Goal: Task Accomplishment & Management: Complete application form

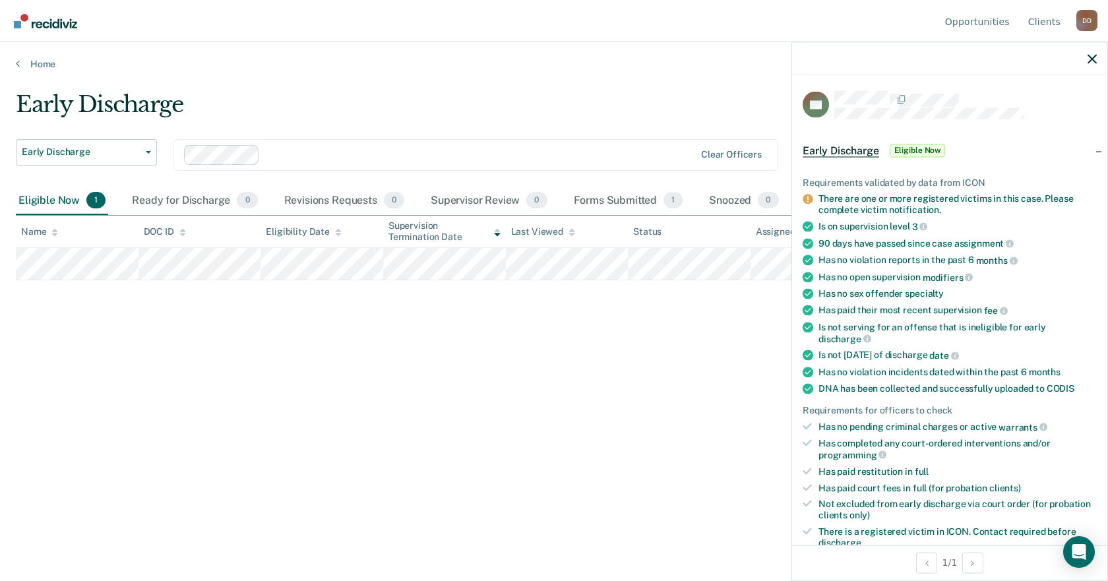
click at [806, 195] on icon at bounding box center [807, 200] width 10 height 10
click at [806, 200] on icon at bounding box center [807, 200] width 10 height 10
click at [882, 201] on div "There are one or more registered victims in this case. Please complete victim n…" at bounding box center [957, 204] width 278 height 22
click at [928, 148] on span "Eligible Now" at bounding box center [918, 150] width 56 height 13
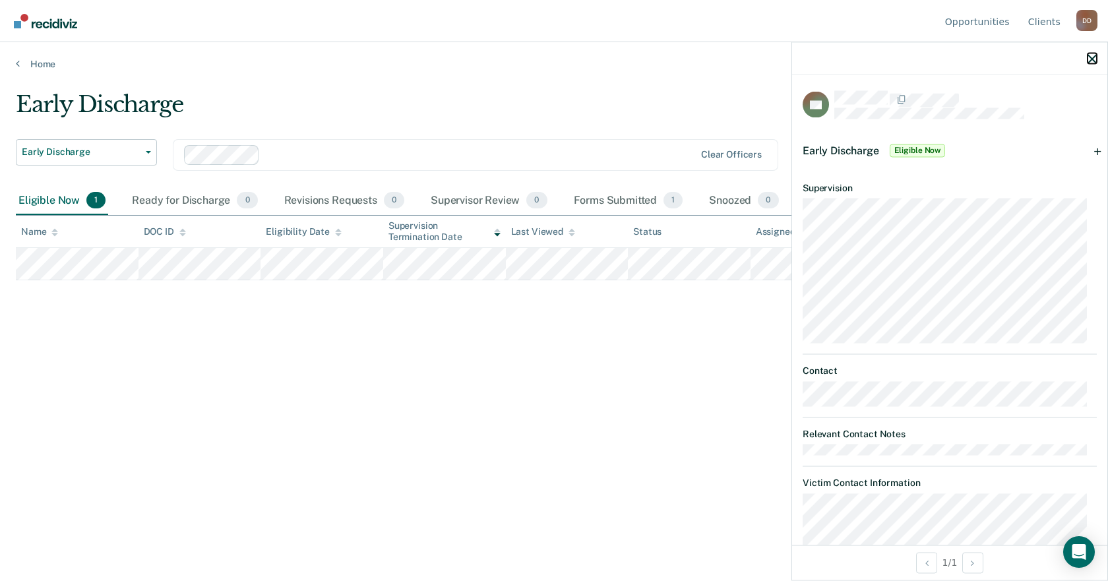
click at [1095, 59] on icon "button" at bounding box center [1091, 58] width 9 height 9
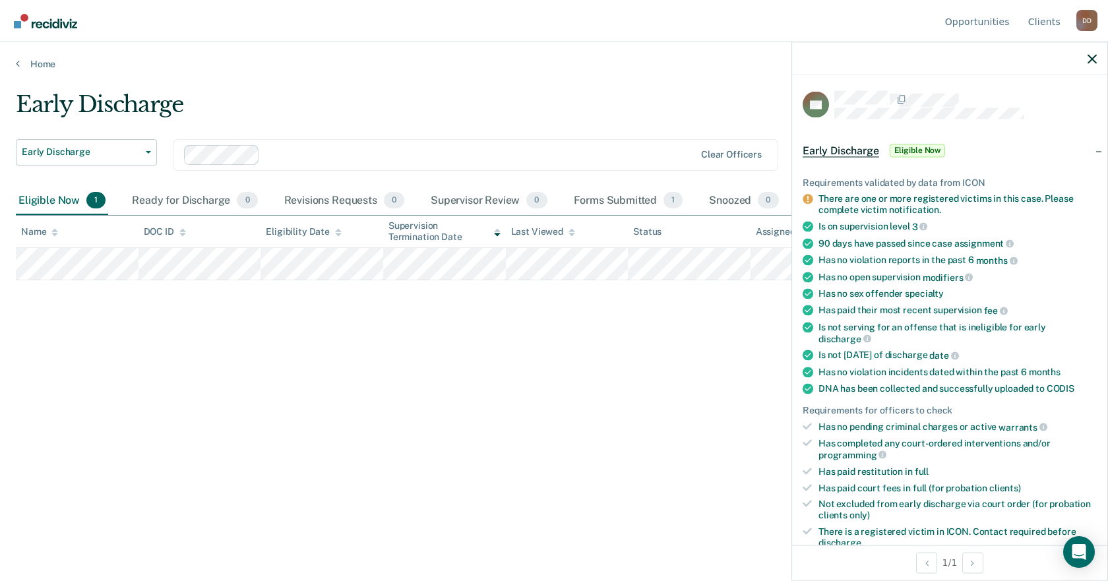
click at [742, 365] on div "Early Discharge Early Discharge Early Discharge Supervision Level Downgrade Cle…" at bounding box center [554, 286] width 1076 height 391
click at [1095, 61] on icon "button" at bounding box center [1091, 58] width 9 height 9
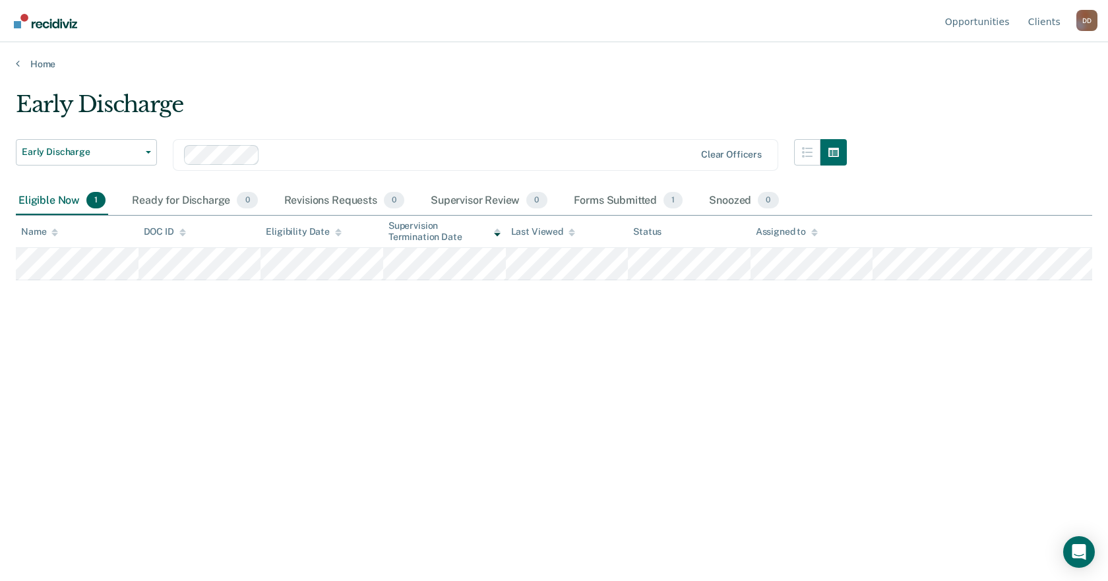
click at [1085, 29] on div "D D" at bounding box center [1086, 20] width 21 height 21
click at [1019, 107] on link "Log Out" at bounding box center [1033, 103] width 85 height 11
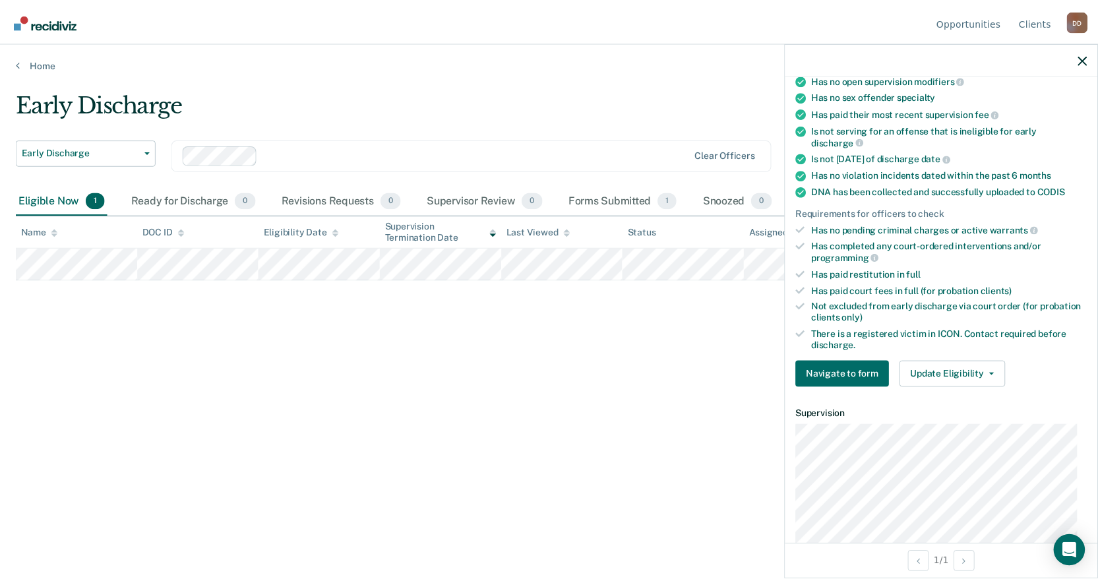
scroll to position [198, 0]
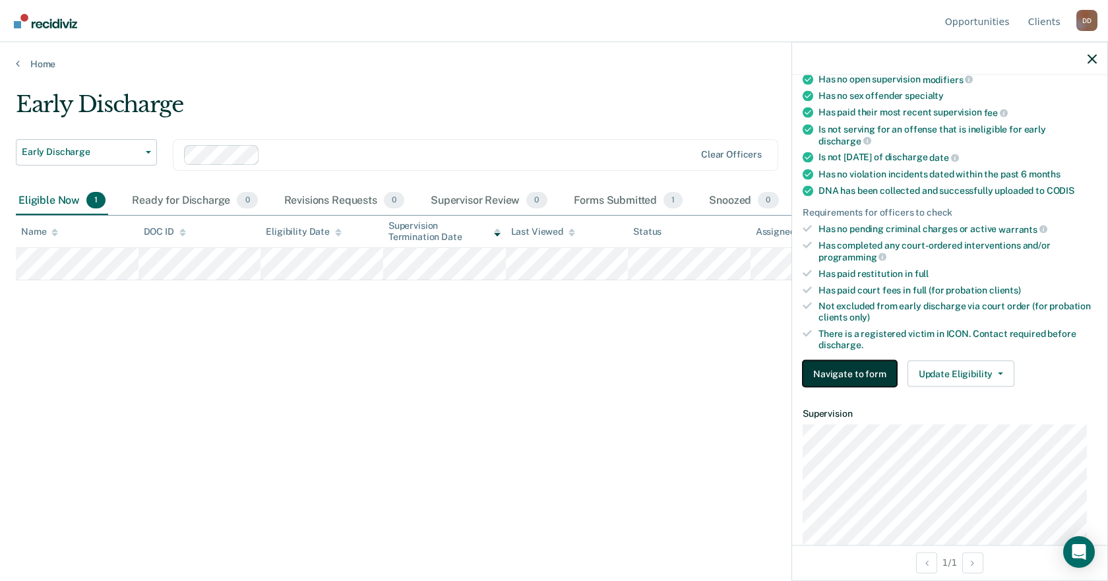
click at [869, 378] on button "Navigate to form" at bounding box center [849, 374] width 94 height 26
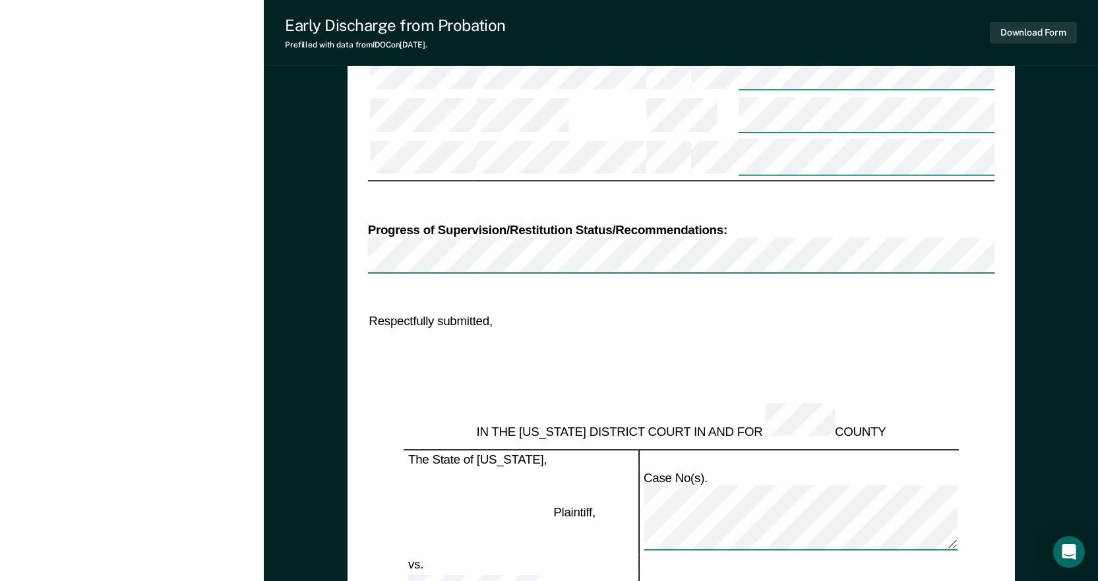
scroll to position [1824, 0]
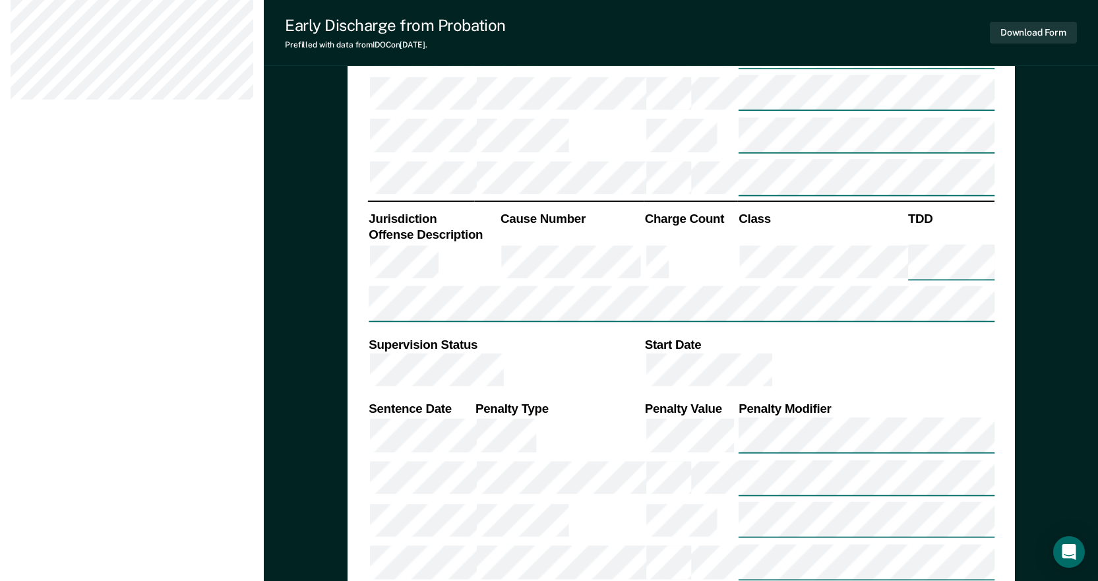
scroll to position [901, 0]
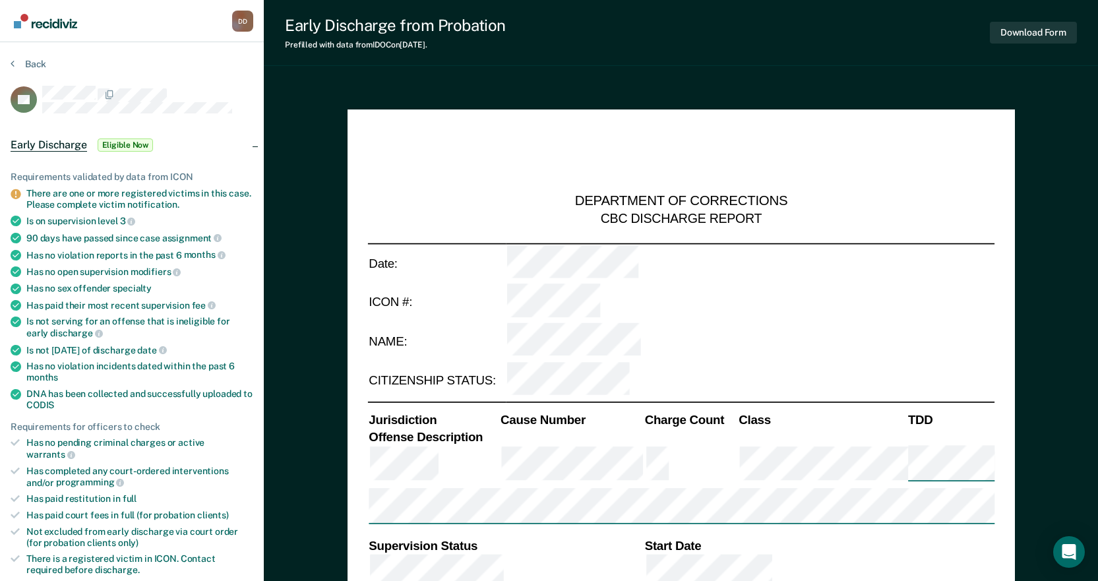
click at [117, 139] on span "Eligible Now" at bounding box center [126, 144] width 56 height 13
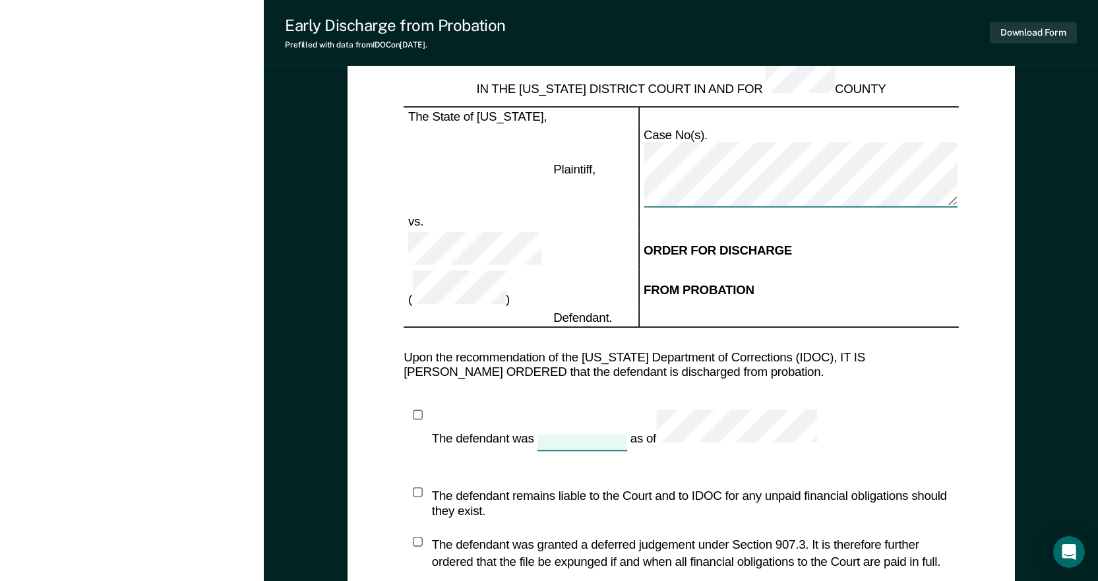
scroll to position [2154, 0]
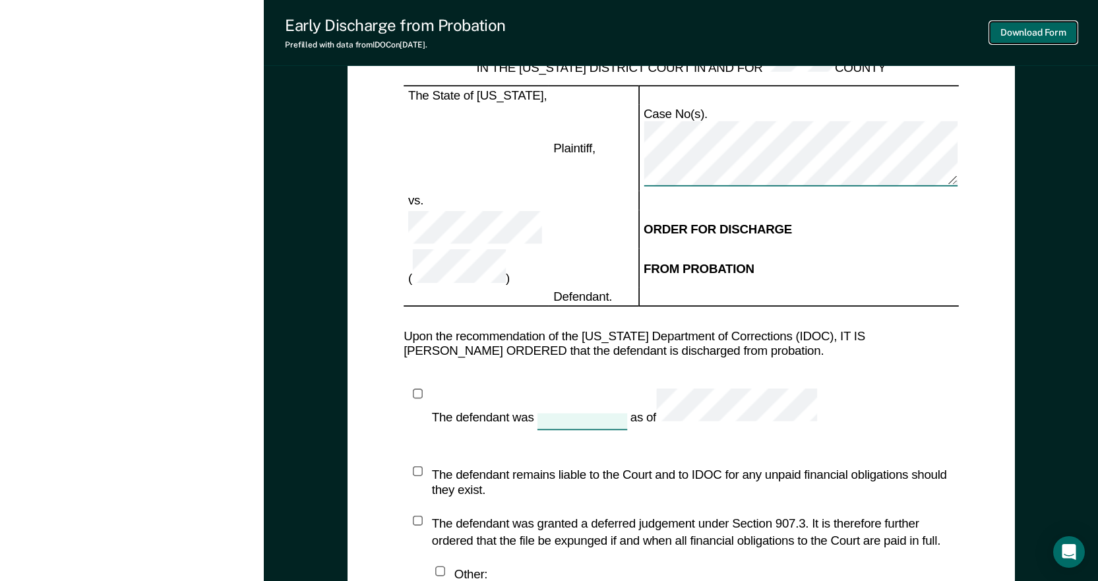
click at [1040, 36] on button "Download Form" at bounding box center [1033, 33] width 87 height 22
type textarea "x"
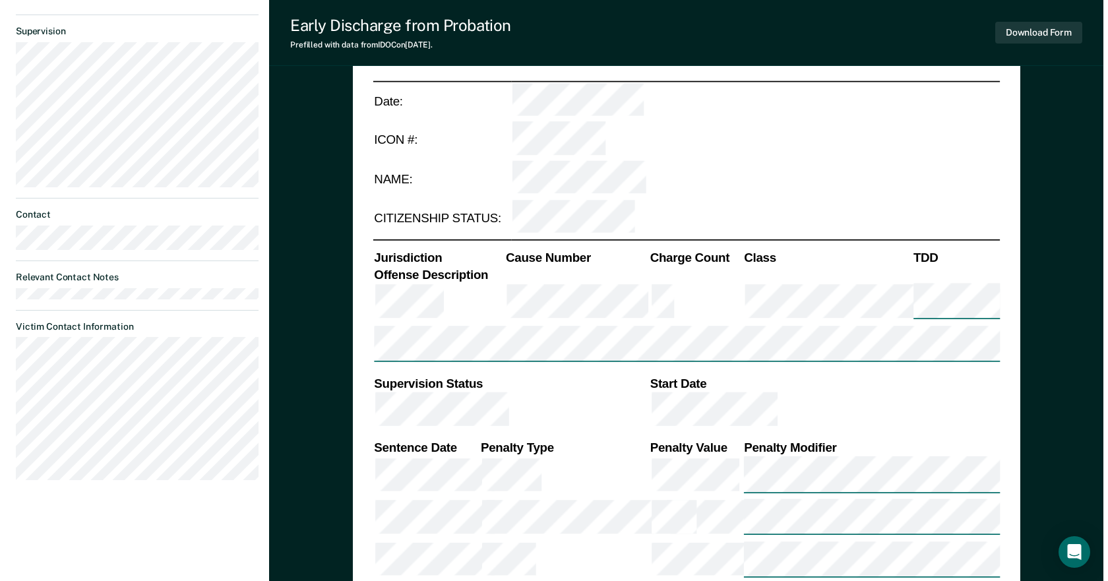
scroll to position [0, 0]
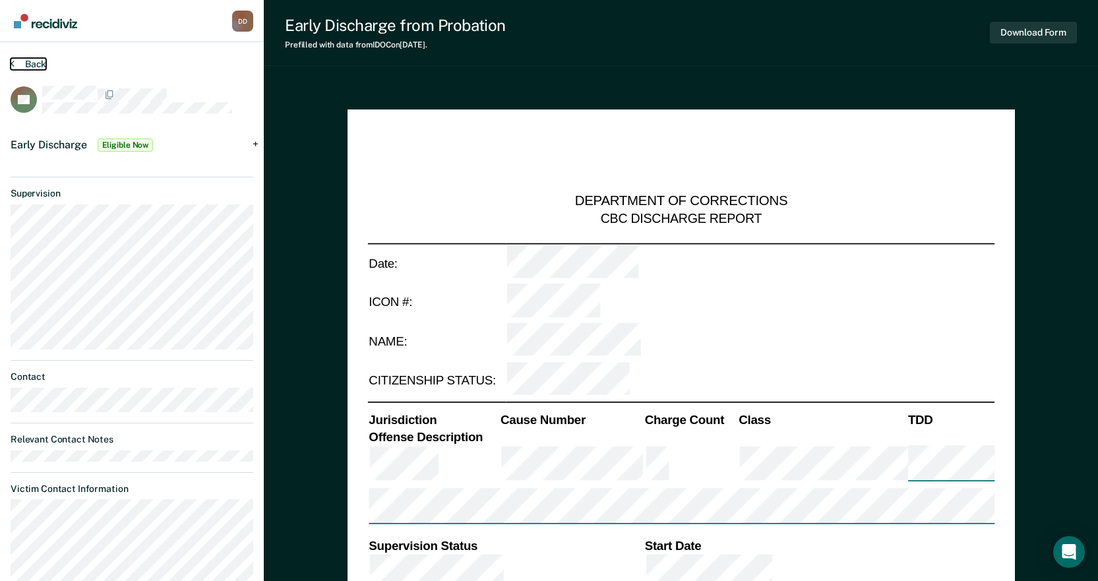
click at [16, 67] on button "Back" at bounding box center [29, 64] width 36 height 12
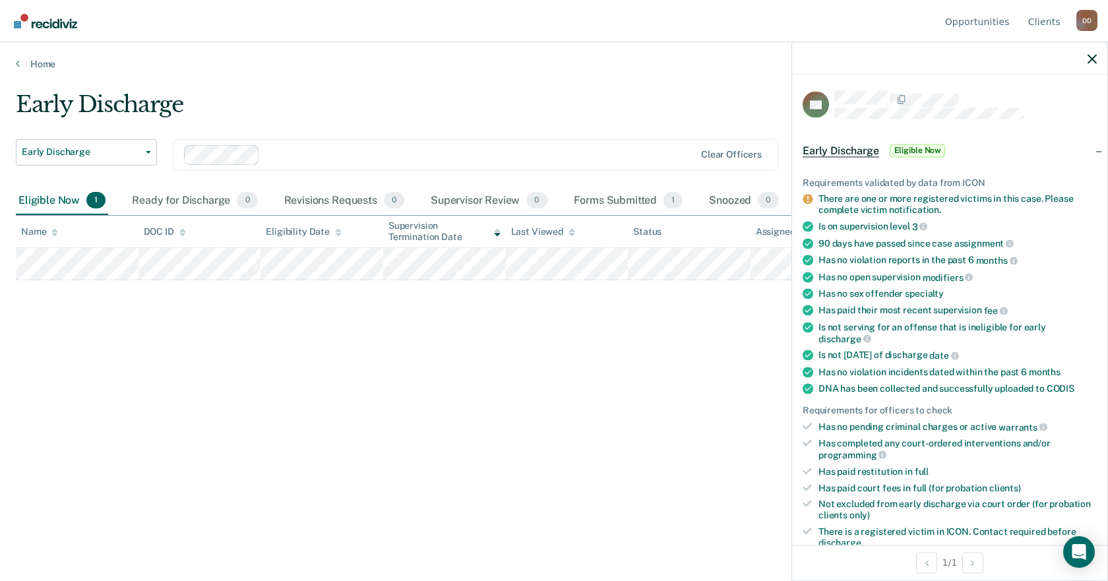
click at [810, 198] on icon at bounding box center [807, 200] width 10 height 10
click at [808, 198] on icon at bounding box center [807, 200] width 10 height 10
click at [624, 381] on div "Early Discharge Early Discharge Early Discharge Supervision Level Downgrade Cle…" at bounding box center [554, 286] width 1076 height 391
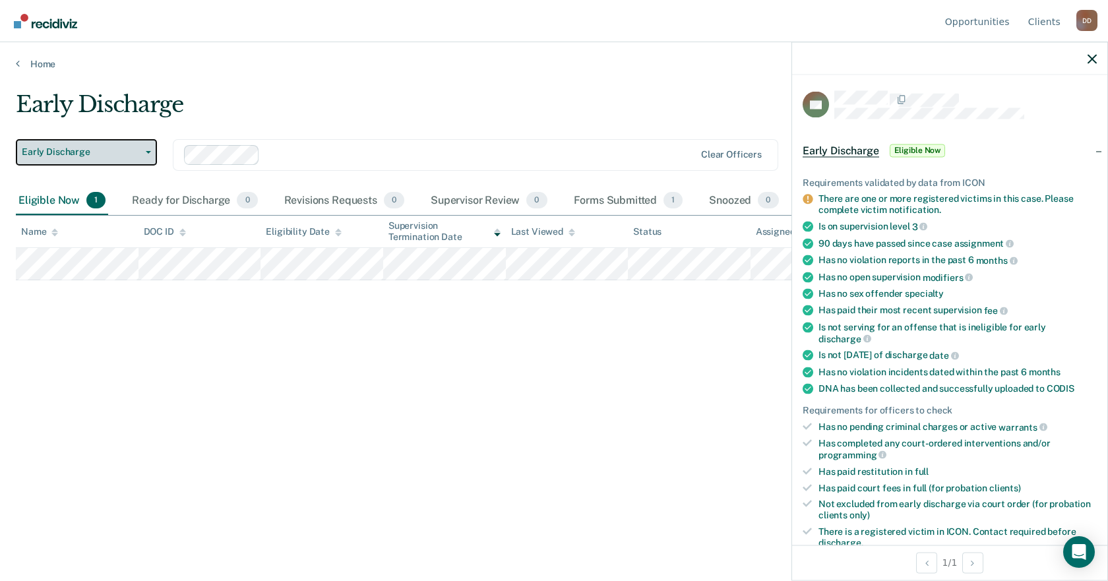
click at [59, 147] on span "Early Discharge" at bounding box center [81, 151] width 119 height 11
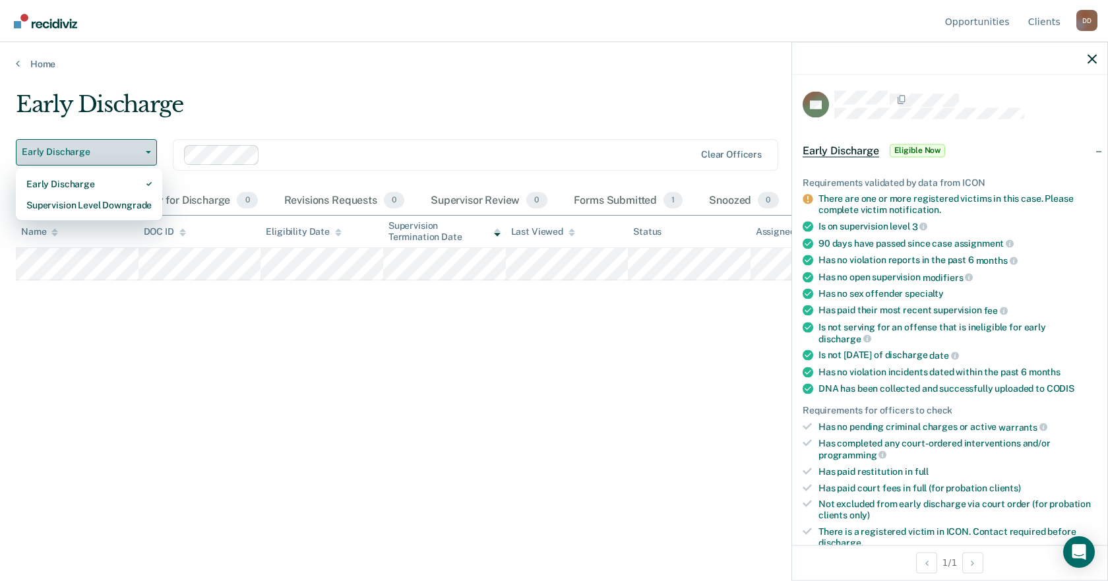
click at [59, 147] on span "Early Discharge" at bounding box center [81, 151] width 119 height 11
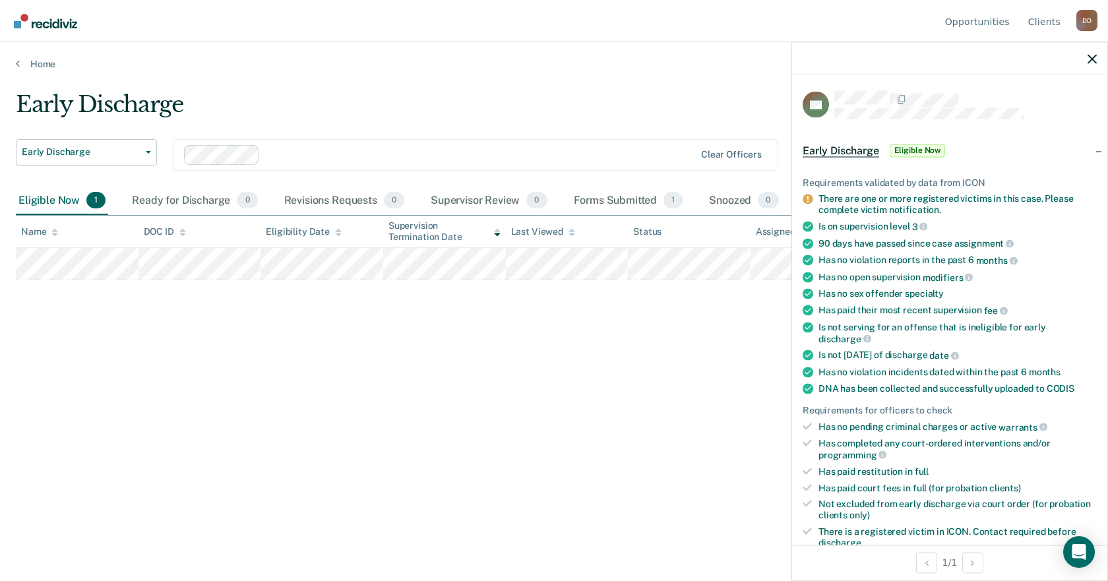
click at [361, 311] on div "Early Discharge Early Discharge Early Discharge Supervision Level Downgrade Cle…" at bounding box center [554, 286] width 1076 height 391
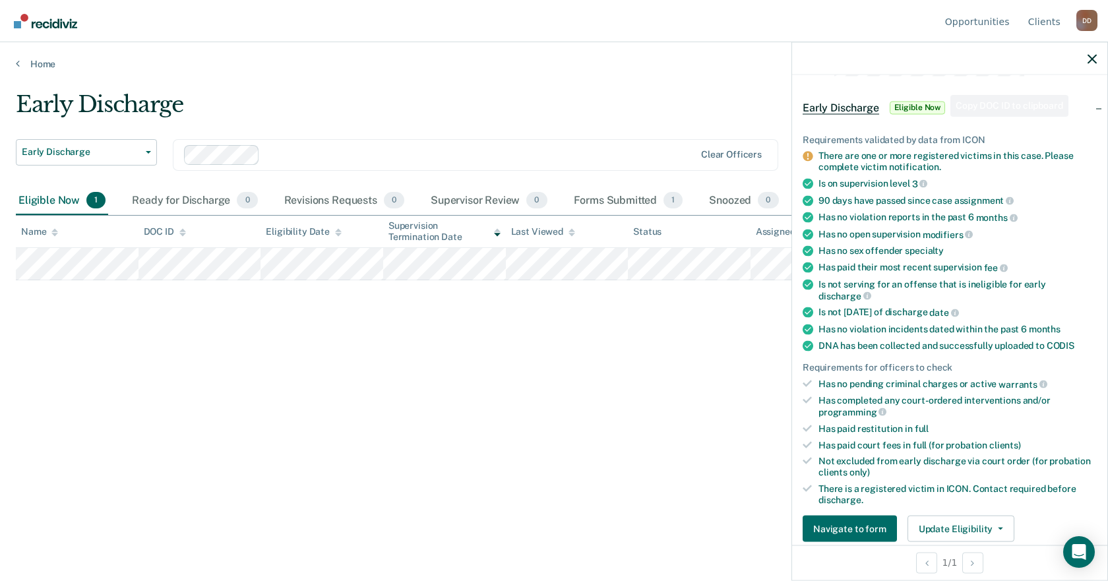
scroll to position [66, 0]
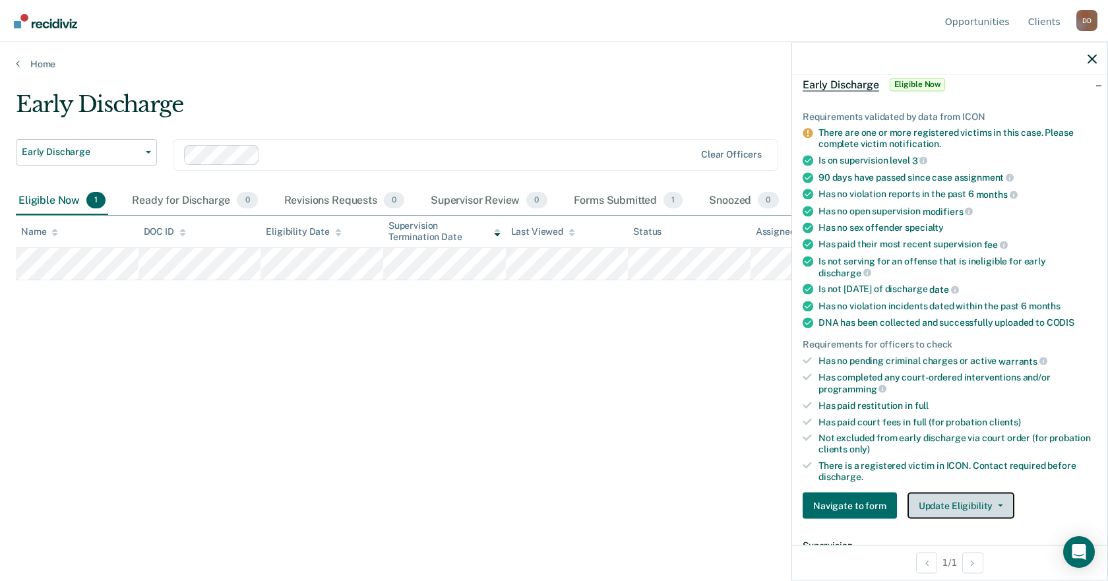
click at [960, 500] on button "Update Eligibility" at bounding box center [960, 506] width 107 height 26
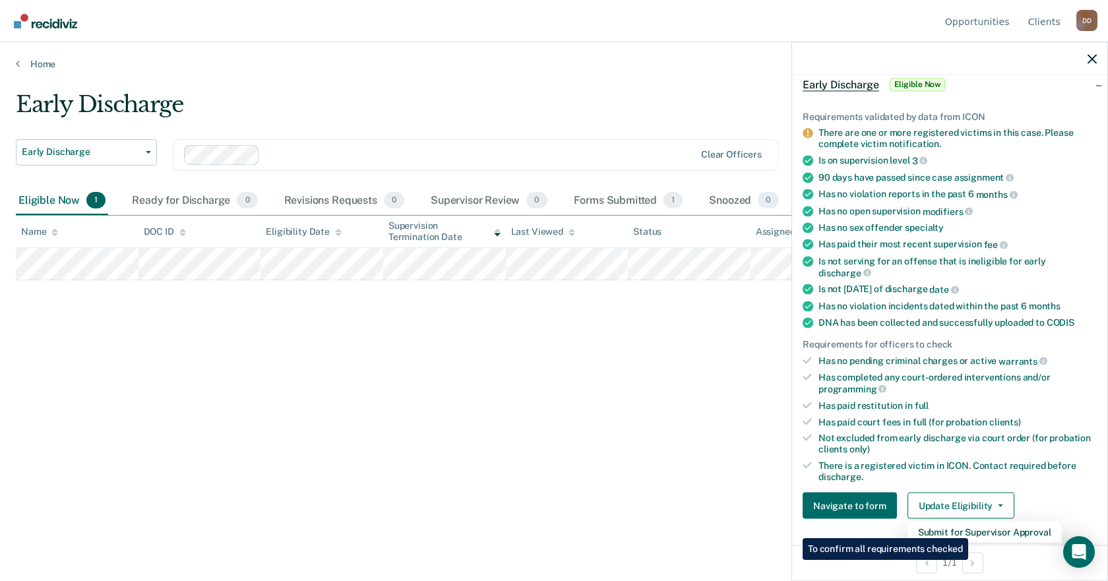
scroll to position [132, 0]
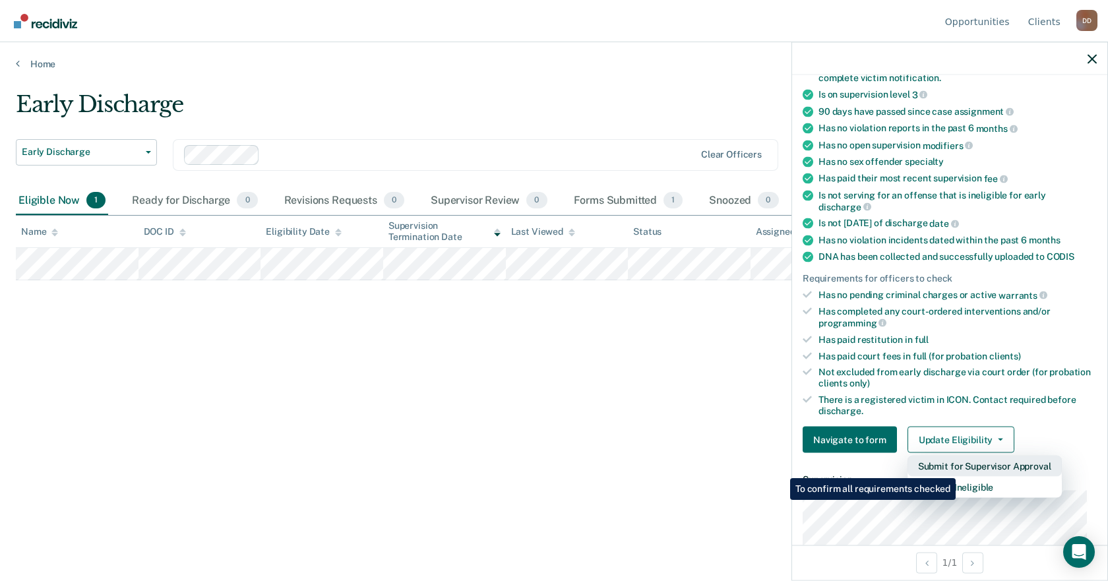
click at [957, 468] on button "Submit for Supervisor Approval" at bounding box center [984, 466] width 154 height 21
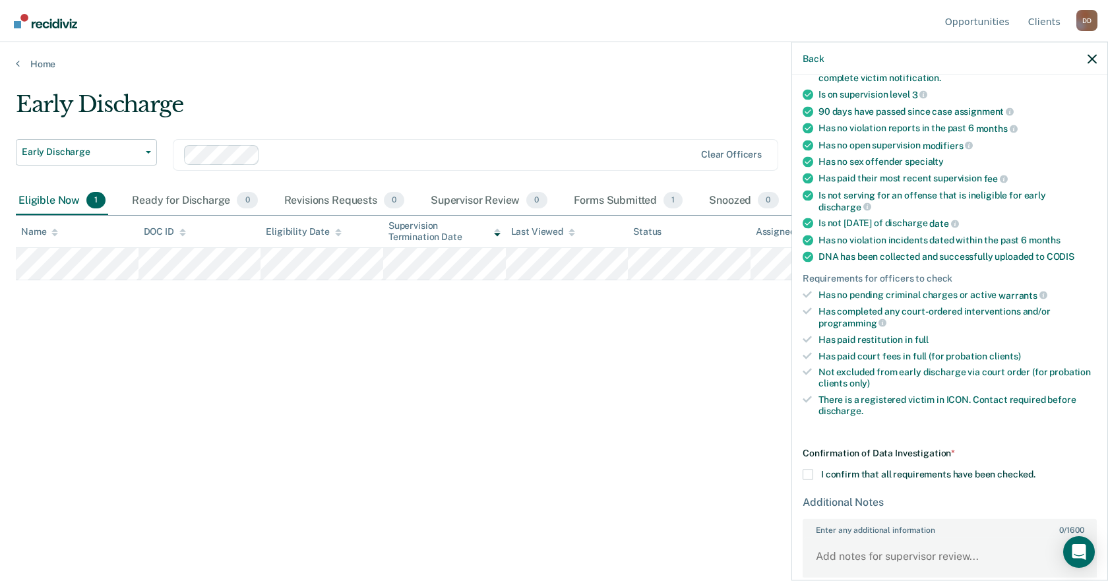
click at [811, 480] on div "Confirmation of Data Investigation * I confirm that all requirements have been …" at bounding box center [949, 541] width 294 height 186
click at [806, 472] on span at bounding box center [807, 474] width 11 height 11
click at [1035, 469] on input "I confirm that all requirements have been checked." at bounding box center [1035, 469] width 0 height 0
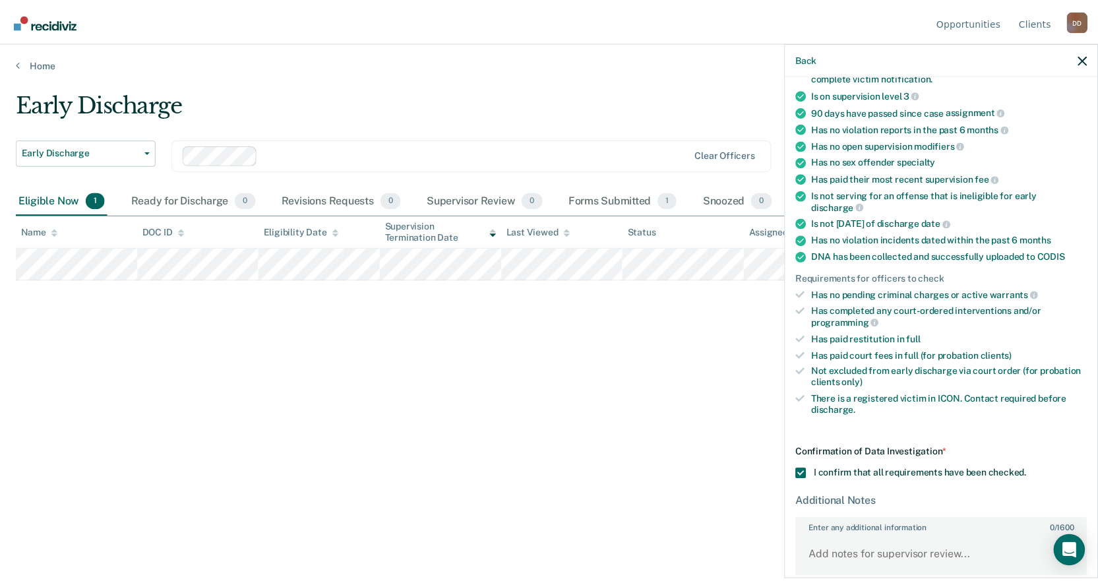
scroll to position [202, 0]
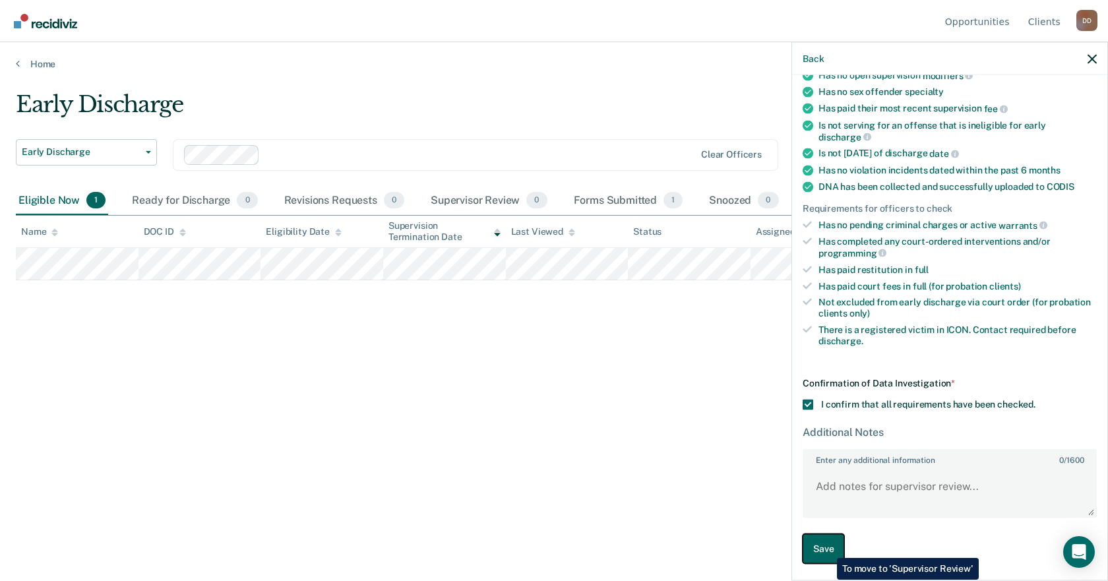
click at [827, 548] on button "Save" at bounding box center [823, 549] width 42 height 30
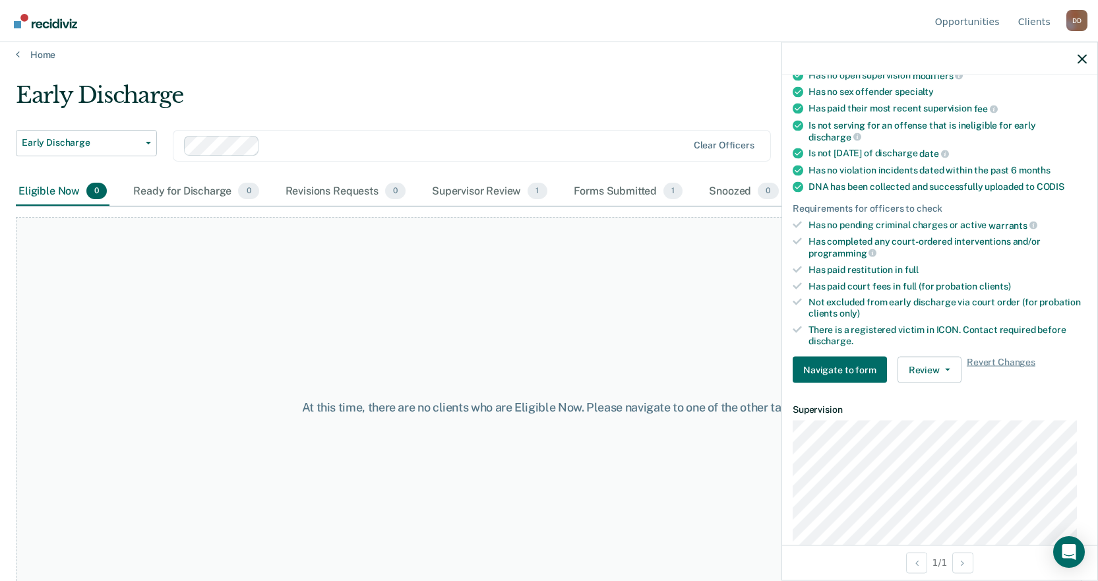
scroll to position [0, 0]
